Goal: Find specific page/section: Find specific page/section

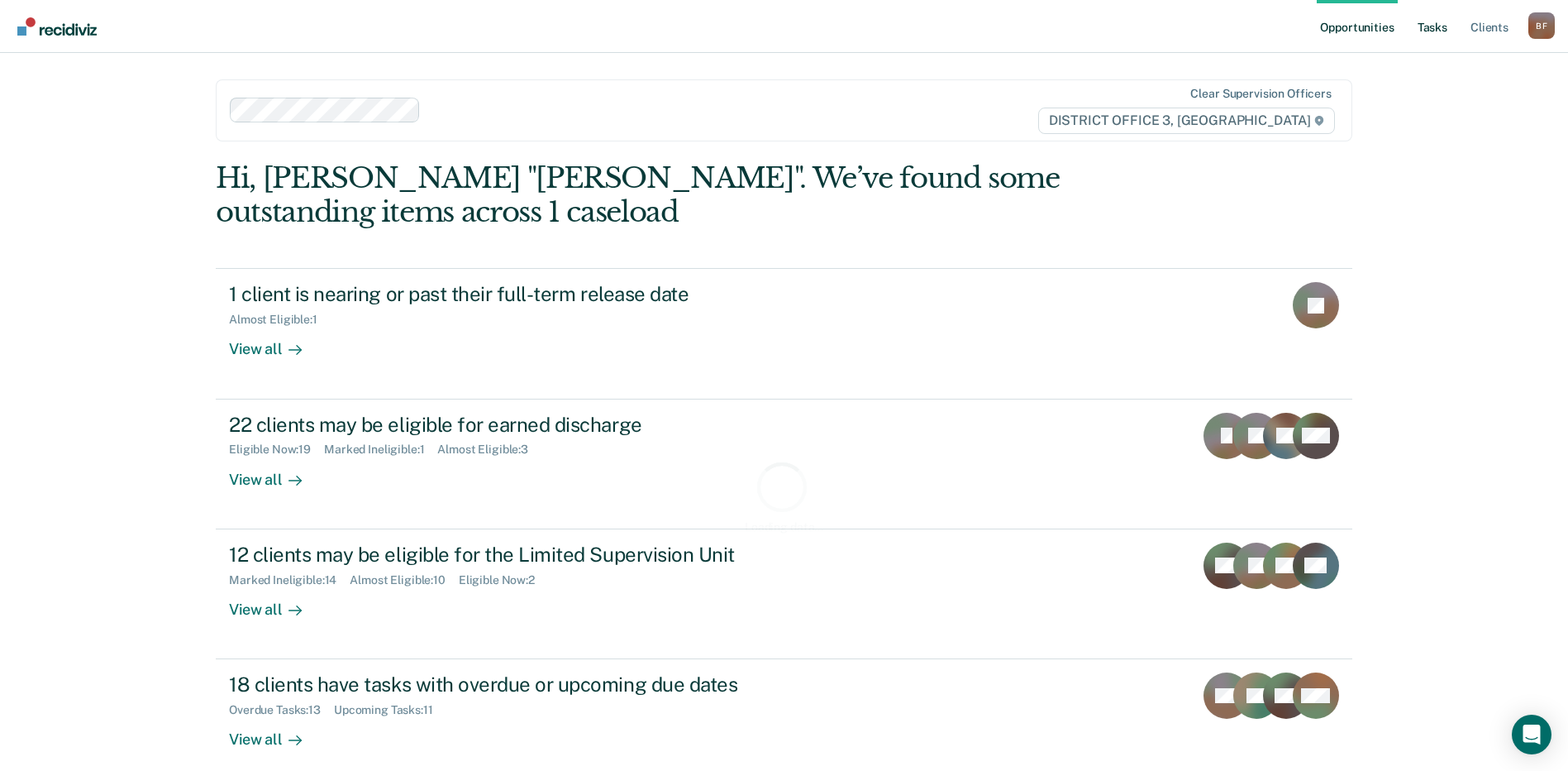
click at [1438, 30] on link "Tasks" at bounding box center [1433, 26] width 37 height 53
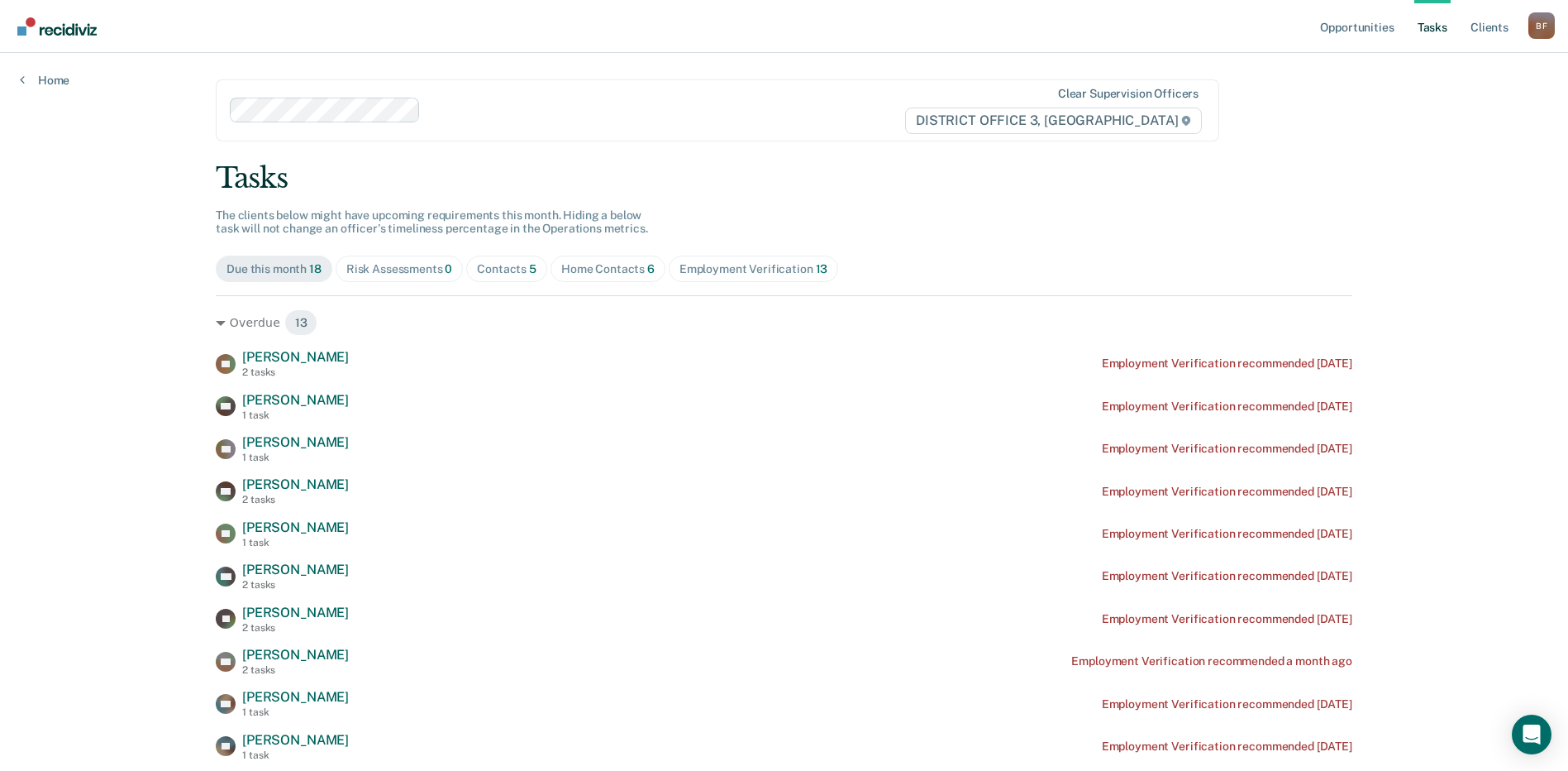
click at [585, 268] on div "Home Contacts 6" at bounding box center [608, 269] width 94 height 14
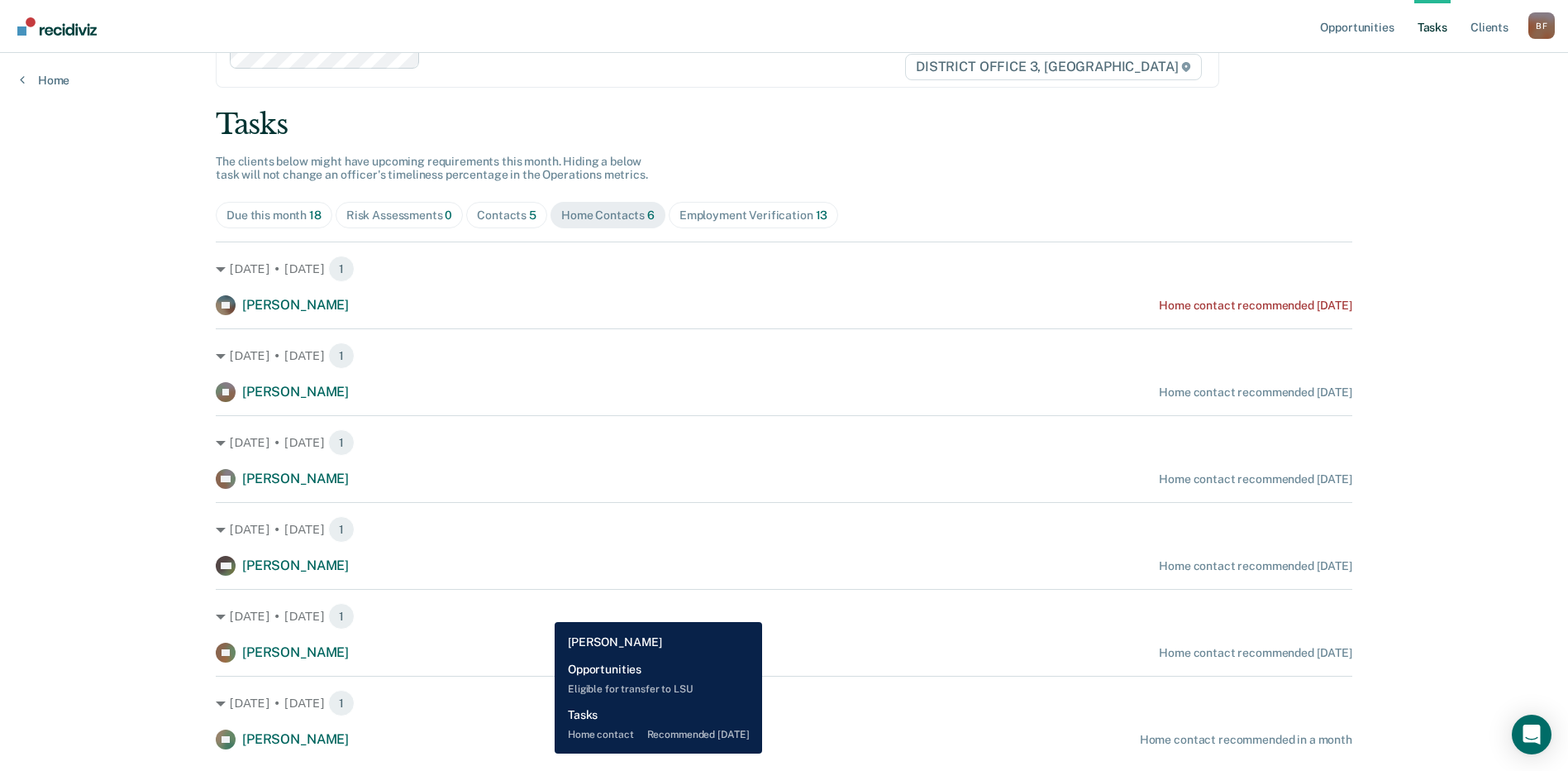
scroll to position [83, 0]
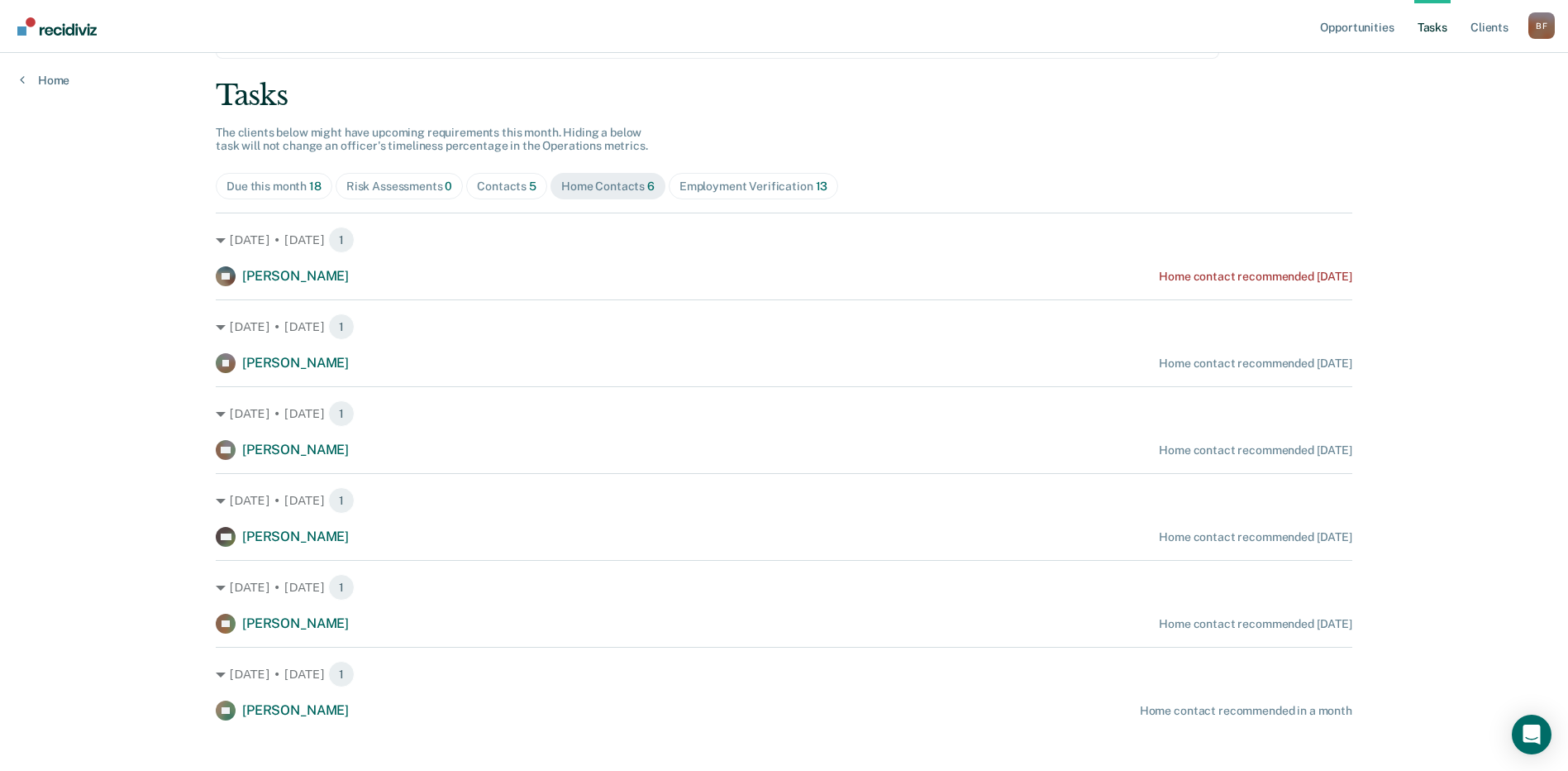
click at [495, 190] on div "Contacts 5" at bounding box center [506, 186] width 59 height 14
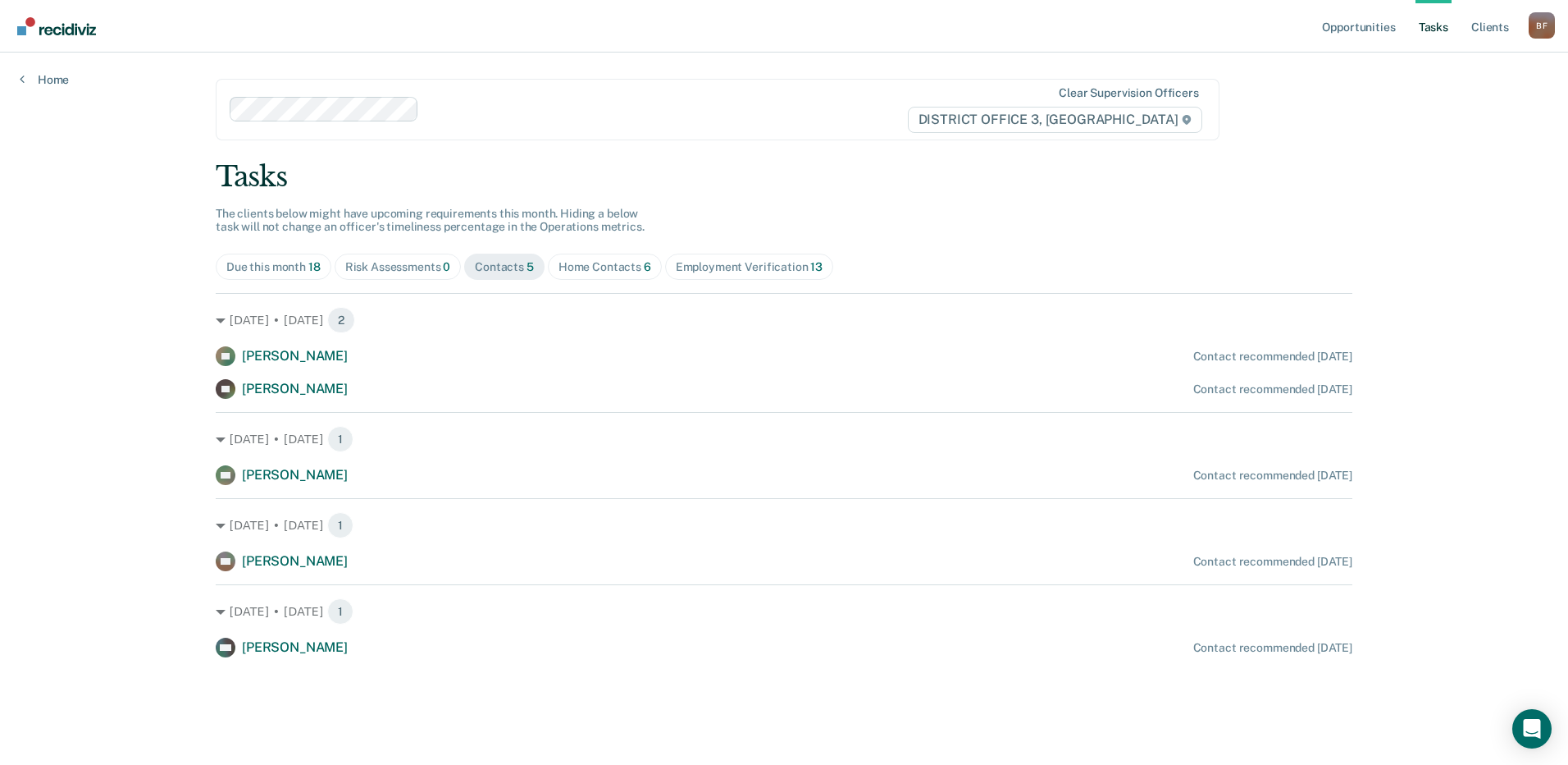
click at [607, 271] on div "Home Contacts 6" at bounding box center [605, 267] width 93 height 14
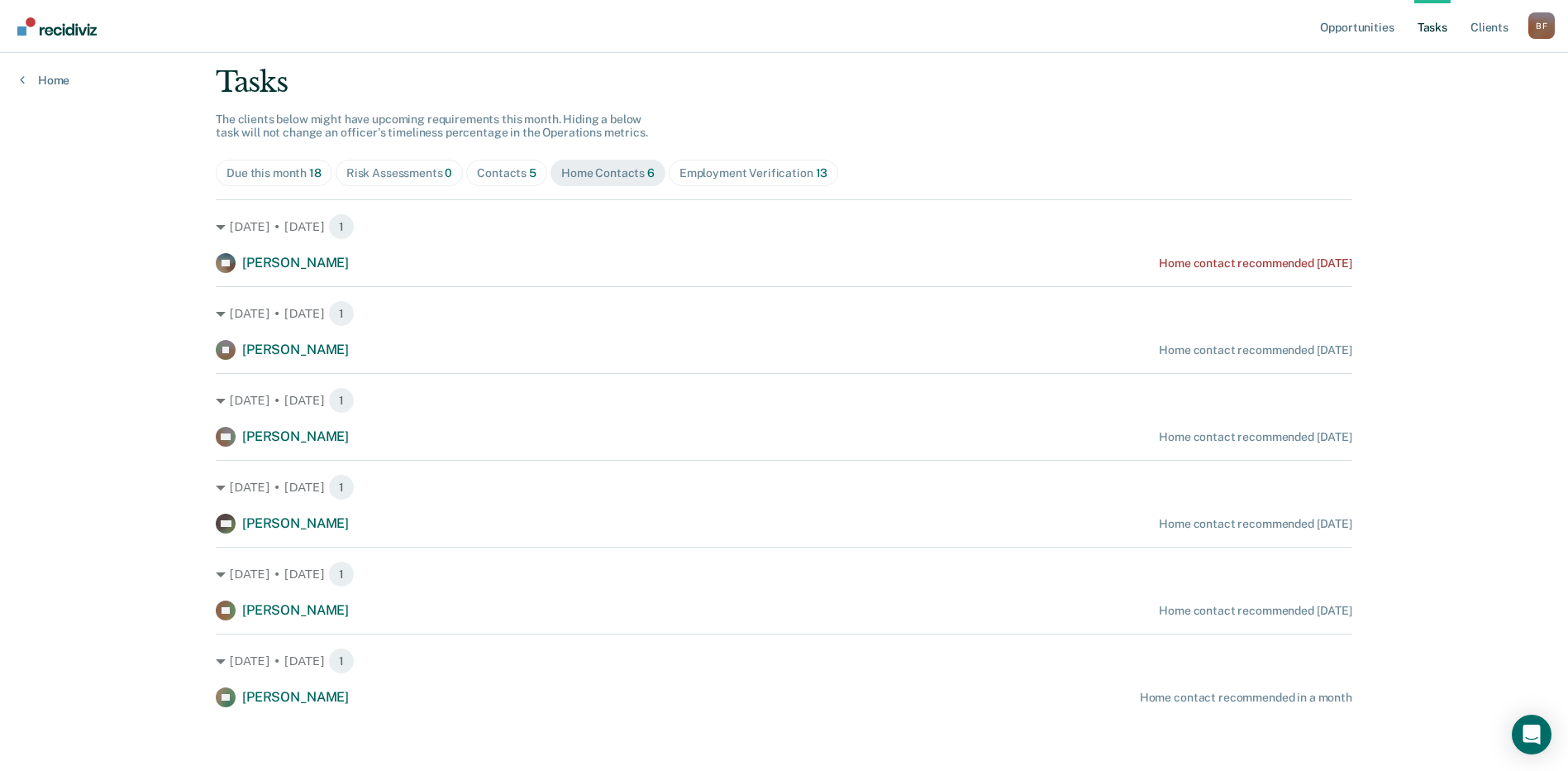
scroll to position [99, 0]
